Goal: Task Accomplishment & Management: Use online tool/utility

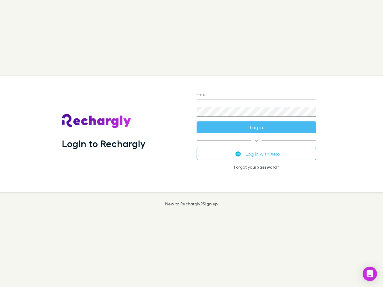
click at [191, 144] on div "Login to Rechargly" at bounding box center [124, 134] width 135 height 116
click at [256, 95] on input "Email" at bounding box center [256, 95] width 120 height 10
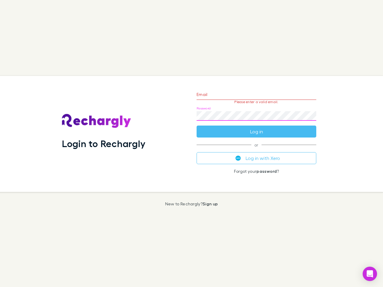
click at [256, 127] on form "Email Please enter a valid email. Password Log in" at bounding box center [256, 112] width 120 height 52
click at [256, 154] on div "Email Please enter a valid email. Password Log in or Log in with Xero Forgot yo…" at bounding box center [256, 134] width 129 height 116
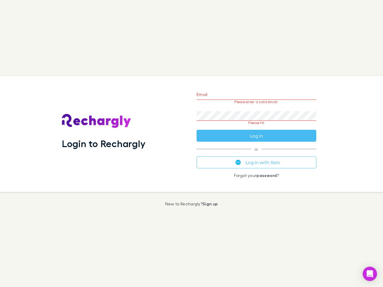
click at [370, 274] on icon "Open Intercom Messenger" at bounding box center [370, 273] width 6 height 7
